Goal: Task Accomplishment & Management: Manage account settings

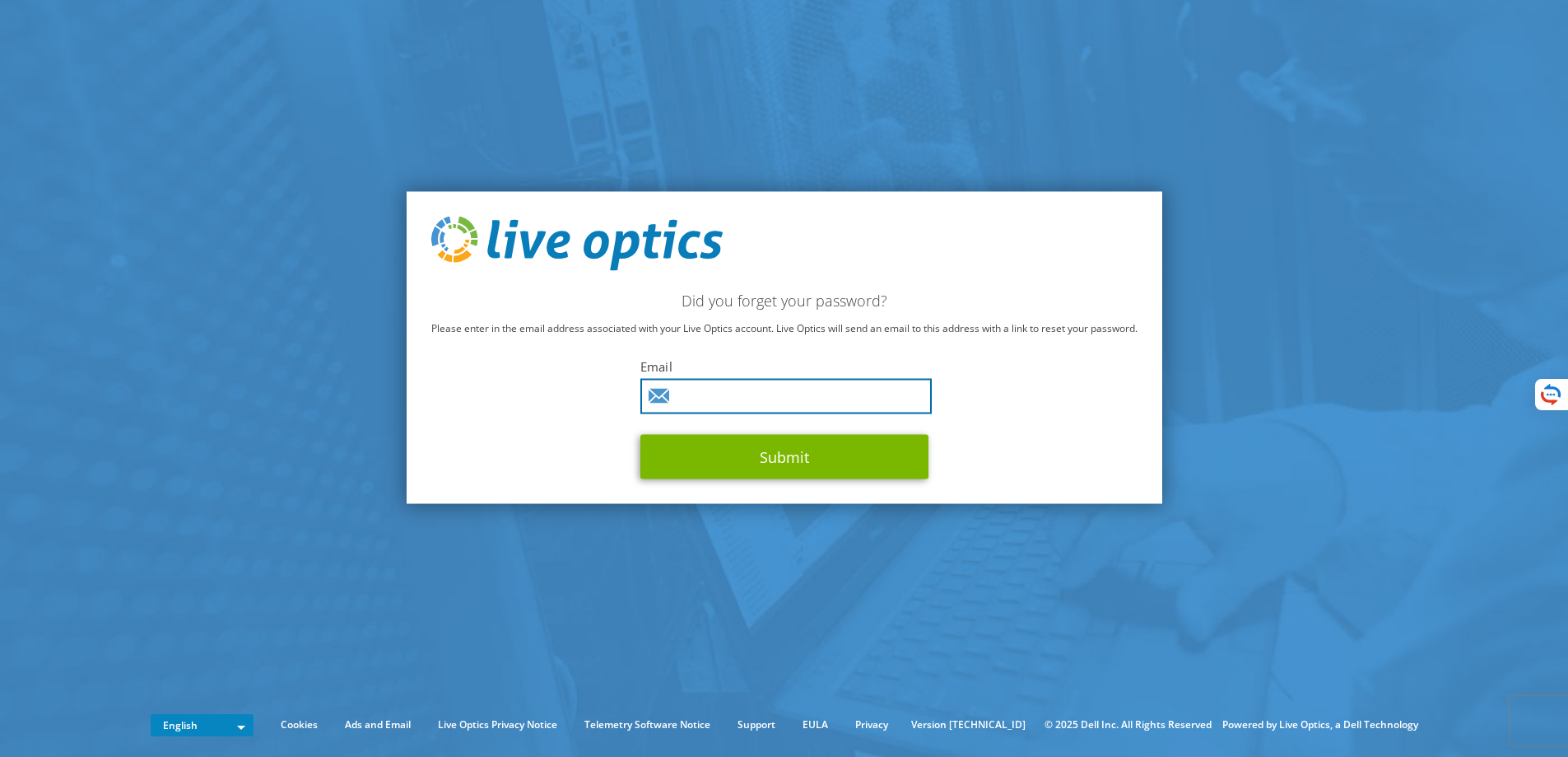
click at [790, 392] on input "text" at bounding box center [785, 395] width 291 height 36
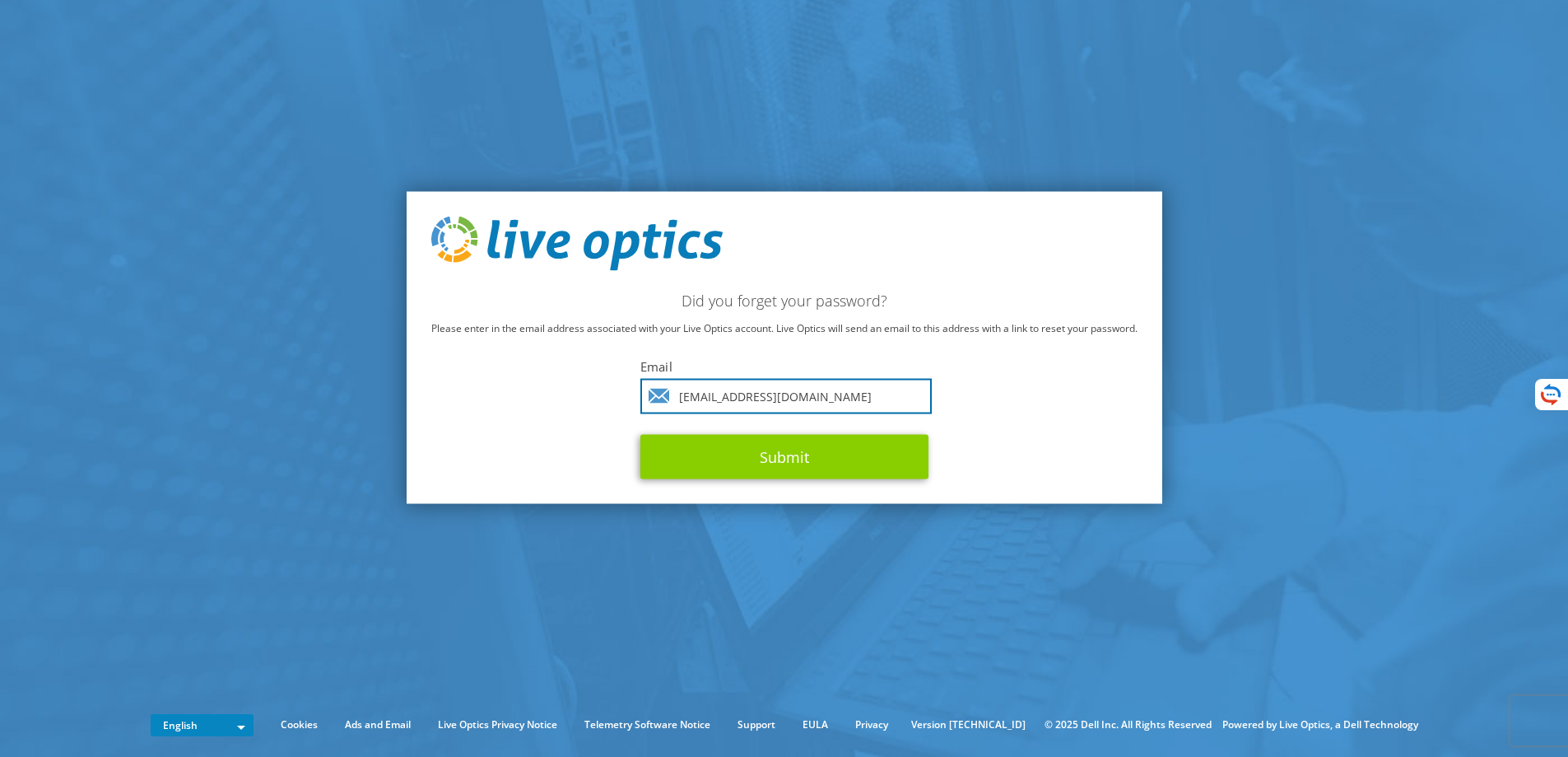
type input "infraestructurati@ajover.com"
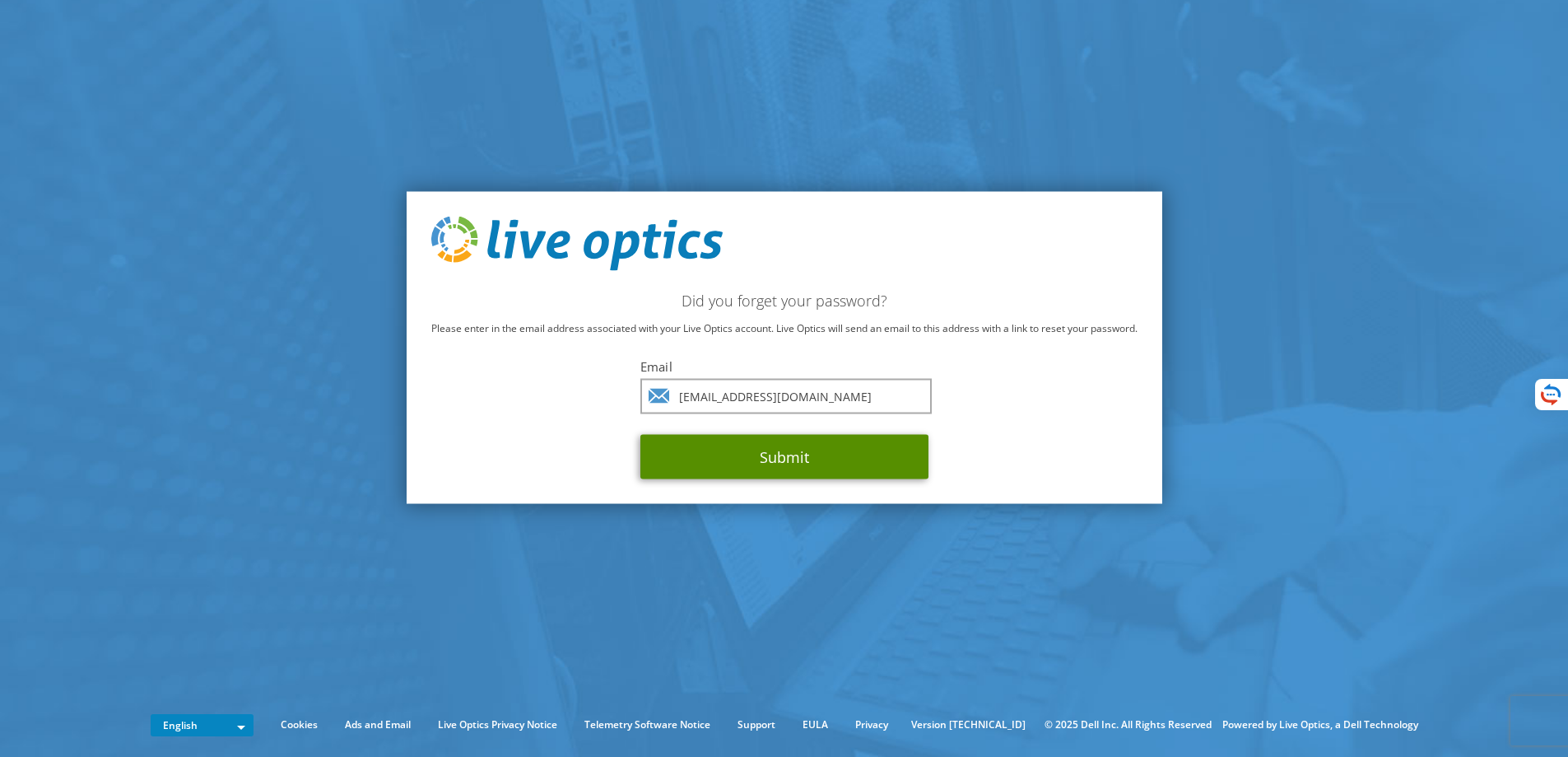
click at [772, 441] on button "Submit" at bounding box center [784, 456] width 288 height 45
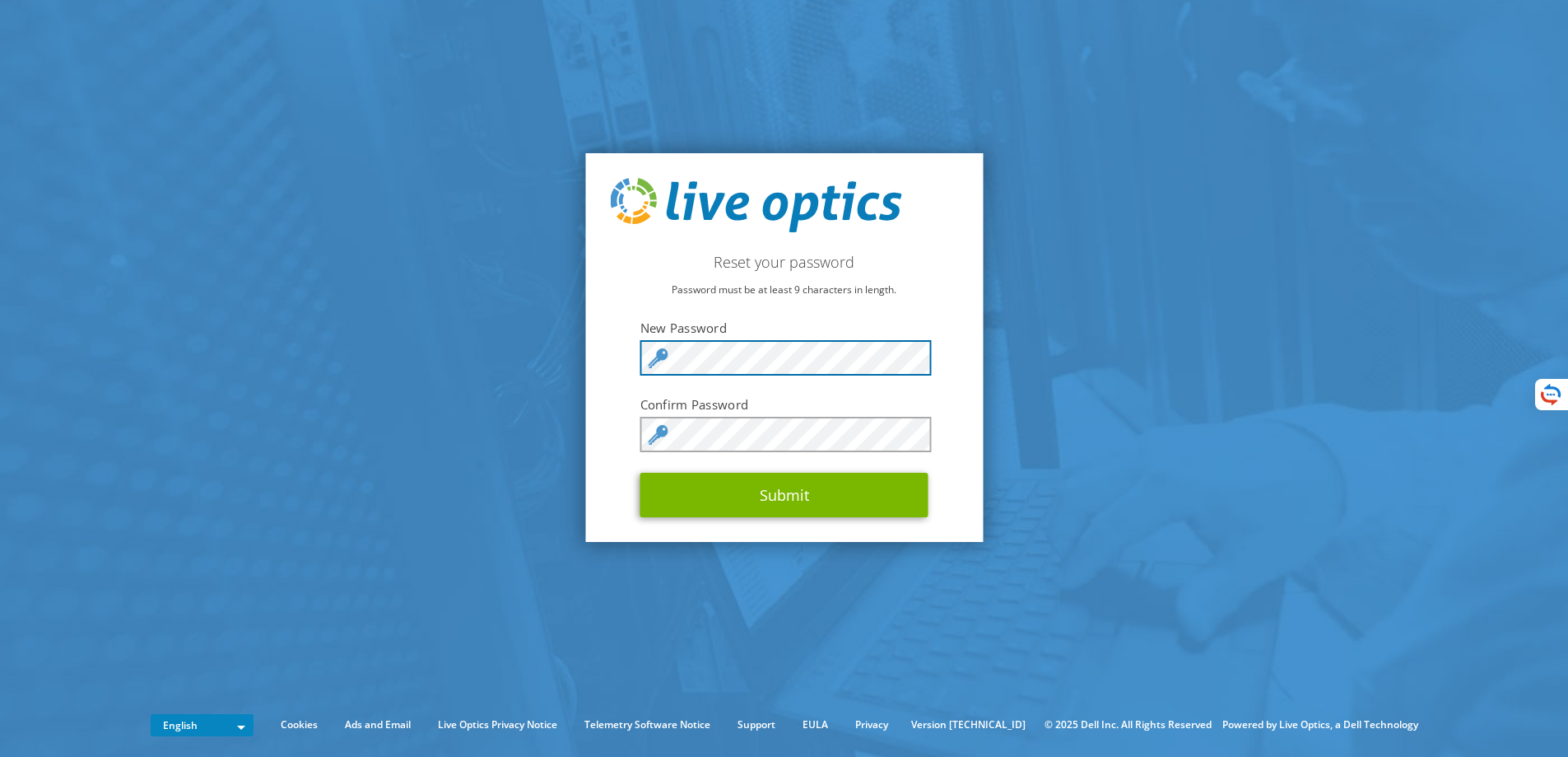
click at [547, 353] on section "Reset your password Password must be at least 9 characters in length. New Passw…" at bounding box center [784, 347] width 1568 height 695
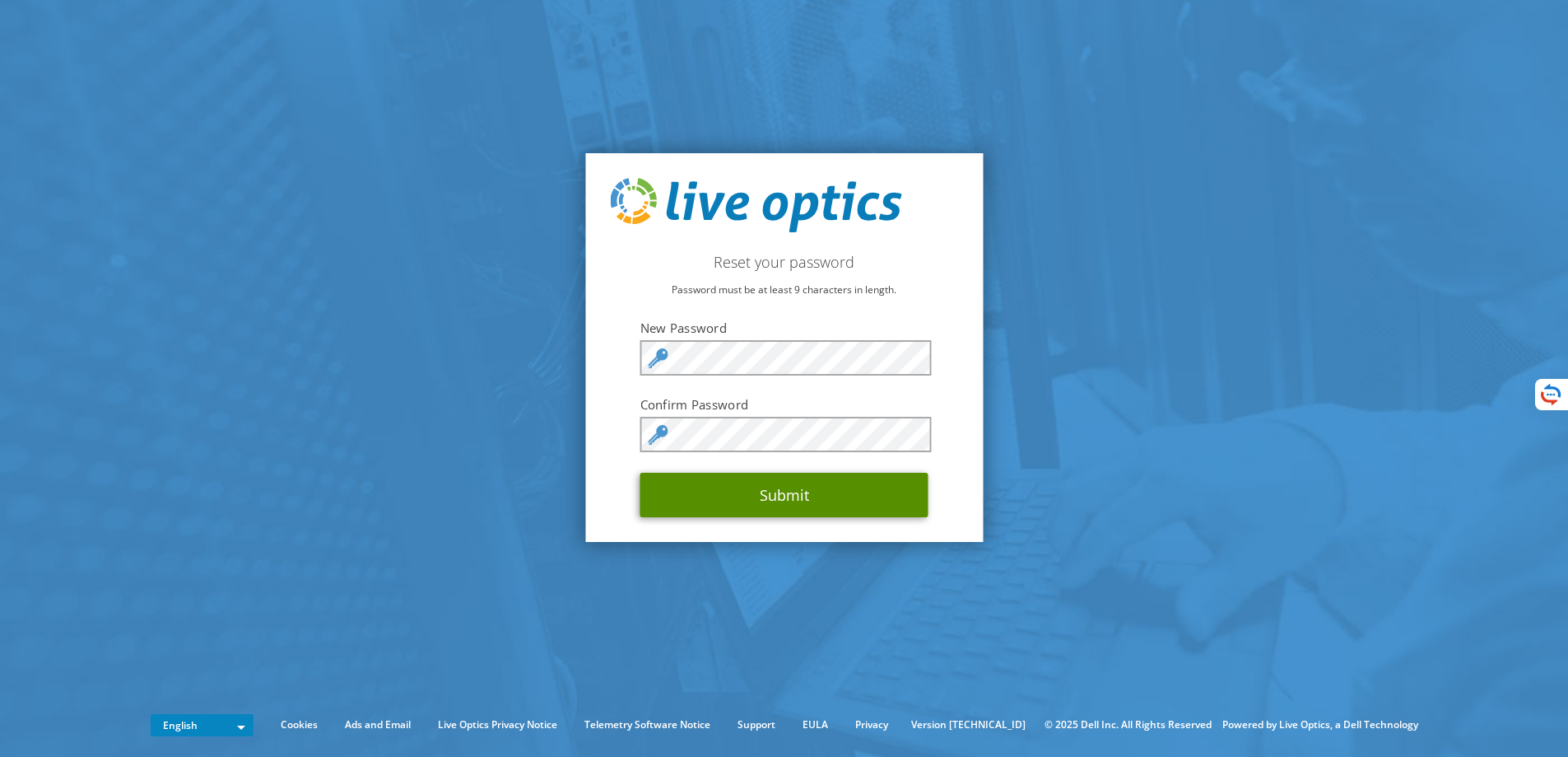
click at [803, 499] on button "Submit" at bounding box center [784, 494] width 288 height 45
